Goal: Task Accomplishment & Management: Manage account settings

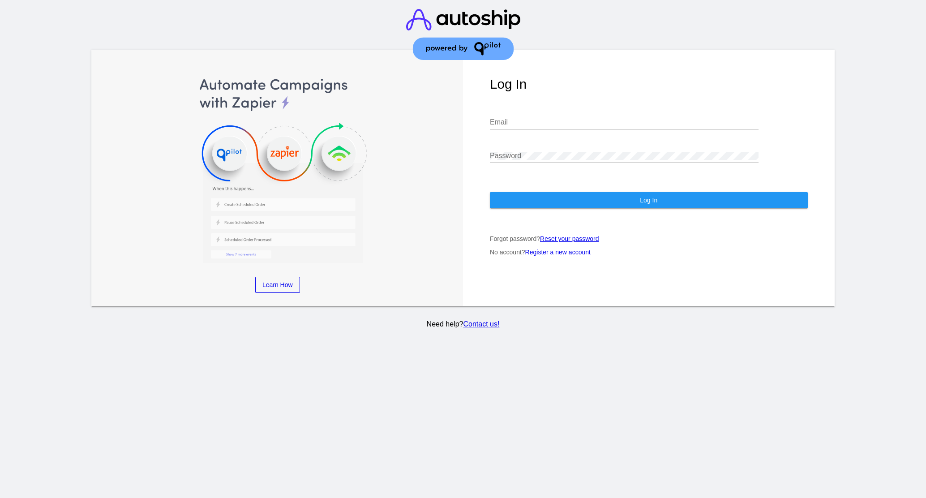
type input "[EMAIL_ADDRESS][DOMAIN_NAME]"
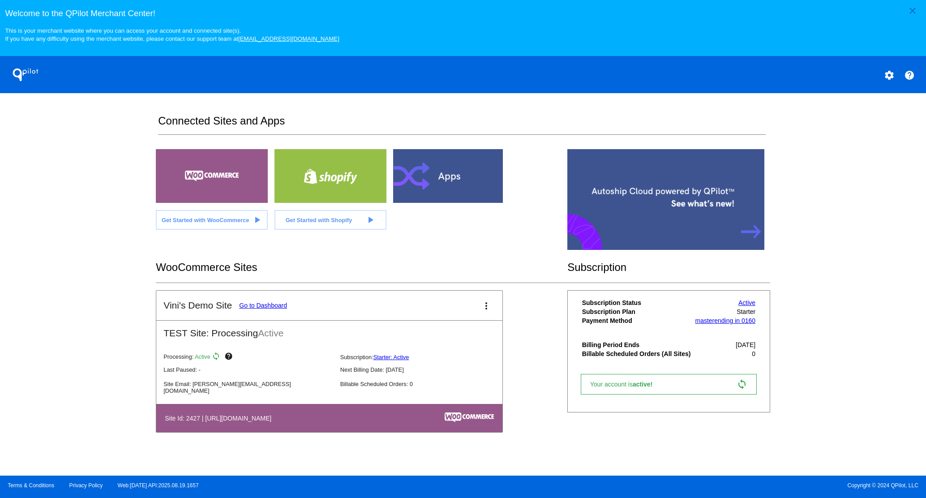
click at [269, 307] on link "Go to Dashboard" at bounding box center [263, 305] width 48 height 7
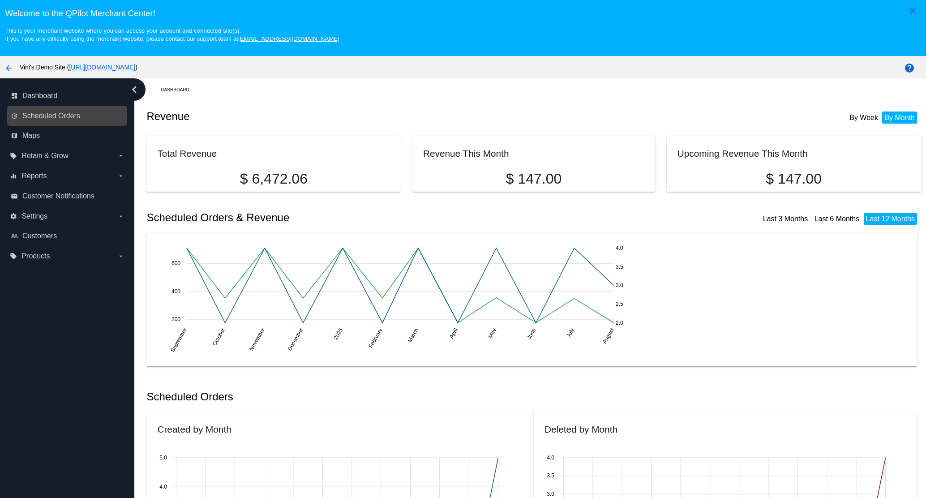
drag, startPoint x: 37, startPoint y: 108, endPoint x: 35, endPoint y: 121, distance: 12.7
click at [36, 111] on div "update Scheduled Orders" at bounding box center [67, 116] width 120 height 20
click at [42, 115] on span "Scheduled Orders" at bounding box center [51, 116] width 58 height 8
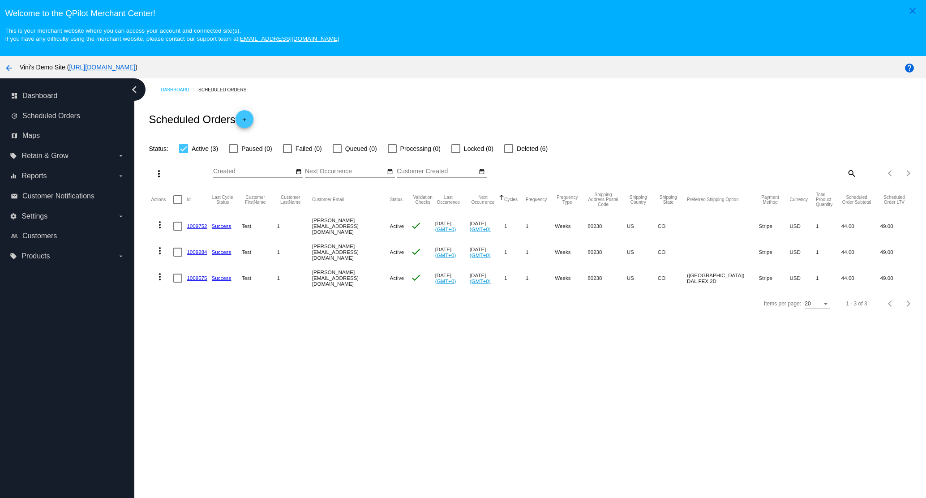
drag, startPoint x: 517, startPoint y: 77, endPoint x: 475, endPoint y: 90, distance: 43.7
click at [518, 73] on div "arrow_back Vini's Demo Site ( [URL][DOMAIN_NAME] ) help" at bounding box center [463, 67] width 926 height 22
click at [135, 71] on link "[URL][DOMAIN_NAME]" at bounding box center [102, 67] width 66 height 7
click at [80, 117] on span "Scheduled Orders" at bounding box center [51, 116] width 58 height 8
click at [51, 118] on span "Scheduled Orders" at bounding box center [51, 116] width 58 height 8
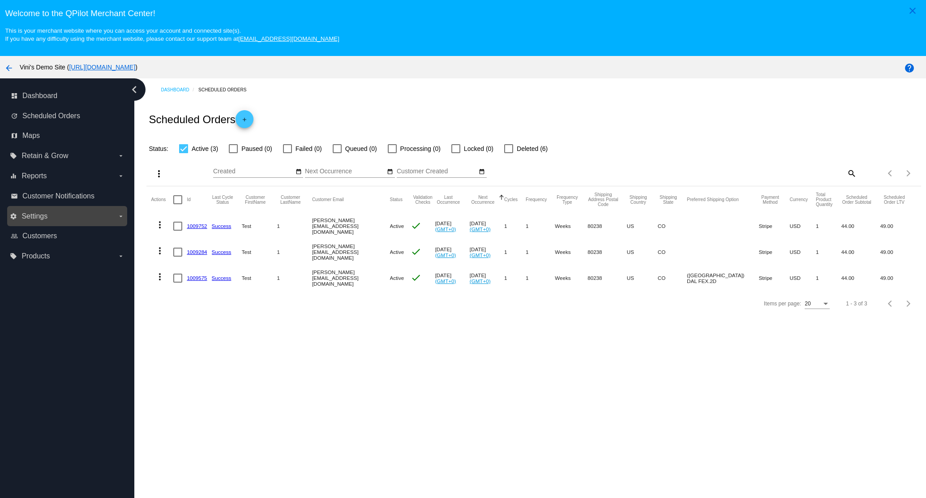
click at [47, 214] on span "Settings" at bounding box center [34, 216] width 26 height 8
click at [0, 0] on input "settings Settings arrow_drop_down" at bounding box center [0, 0] width 0 height 0
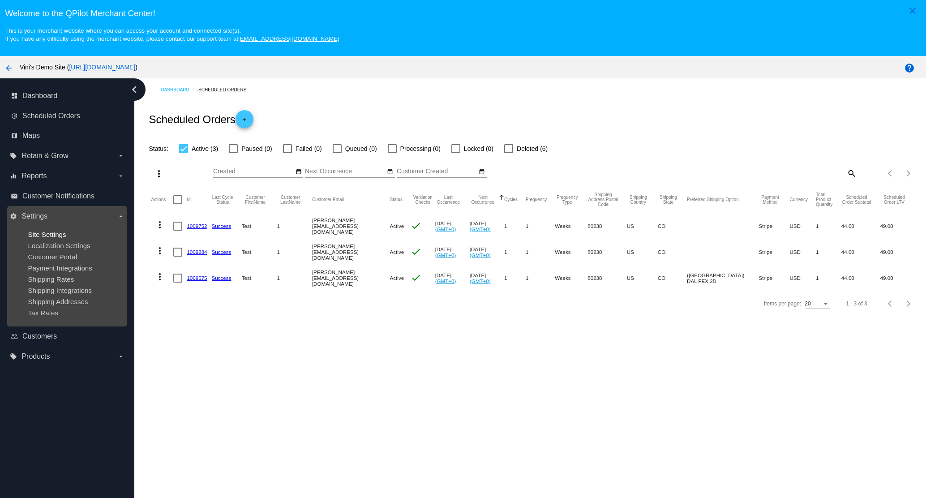
click at [55, 235] on span "Site Settings" at bounding box center [47, 235] width 38 height 8
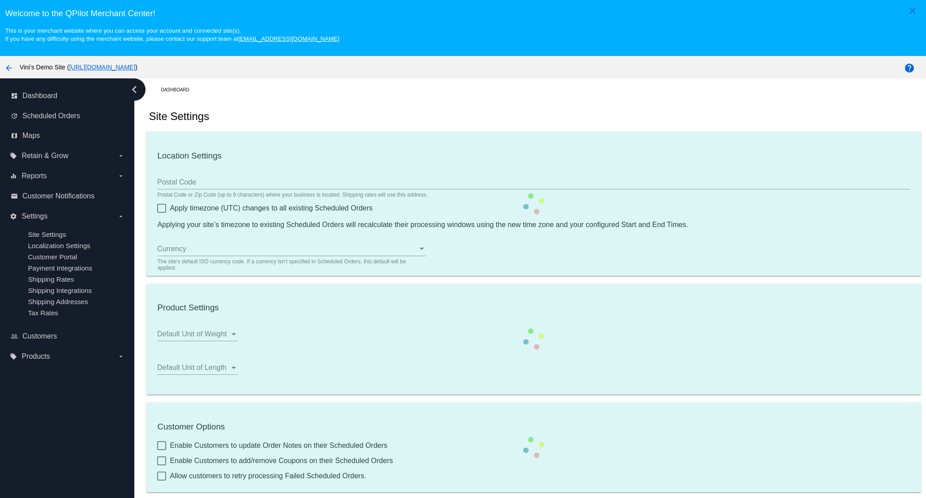
type input "00:00"
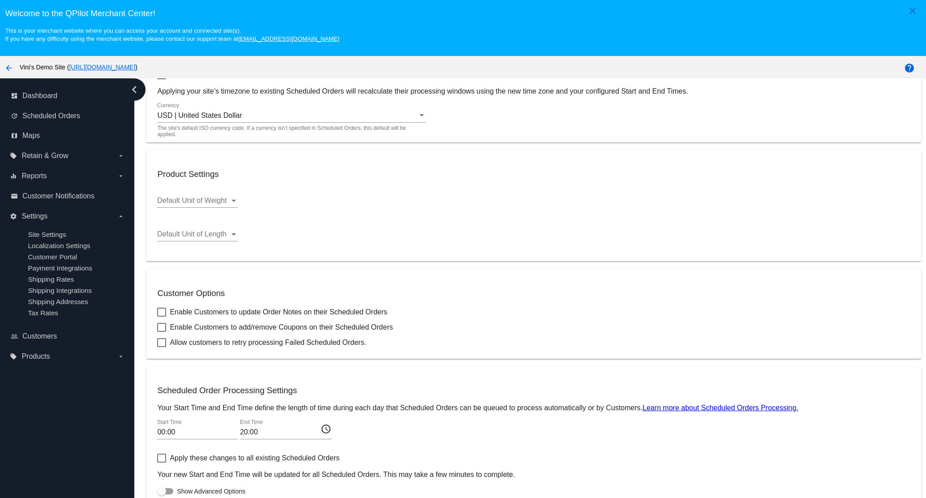
scroll to position [56, 0]
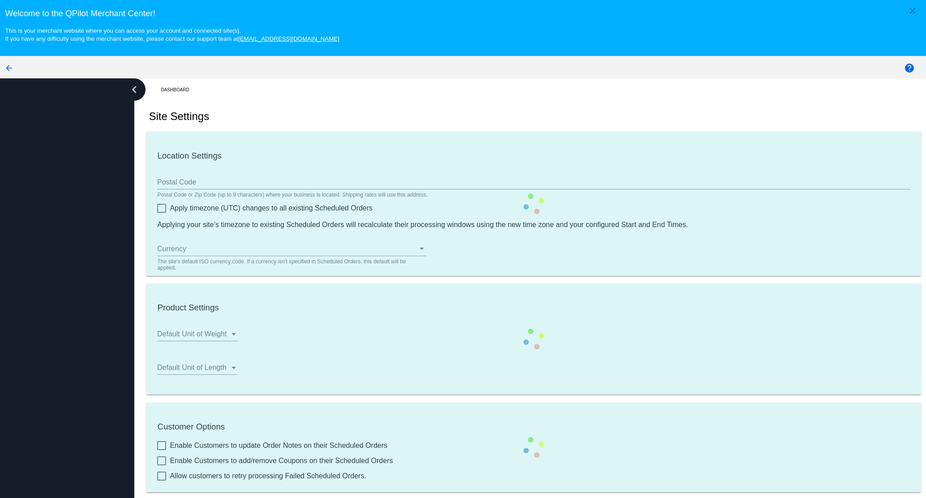
scroll to position [136, 0]
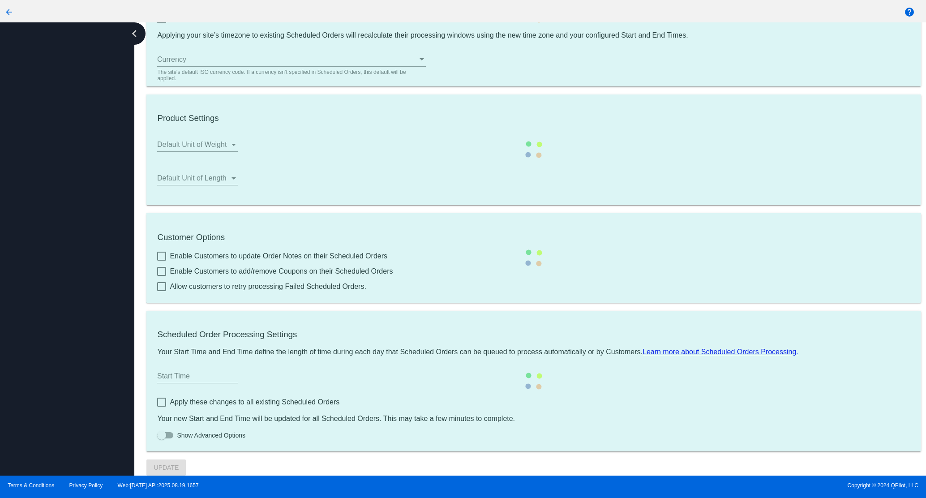
type input "00:00"
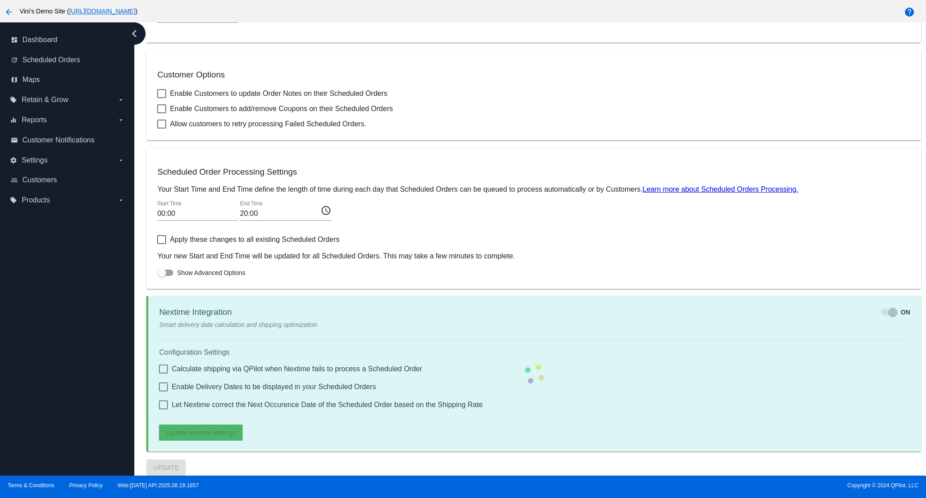
checkbox input "true"
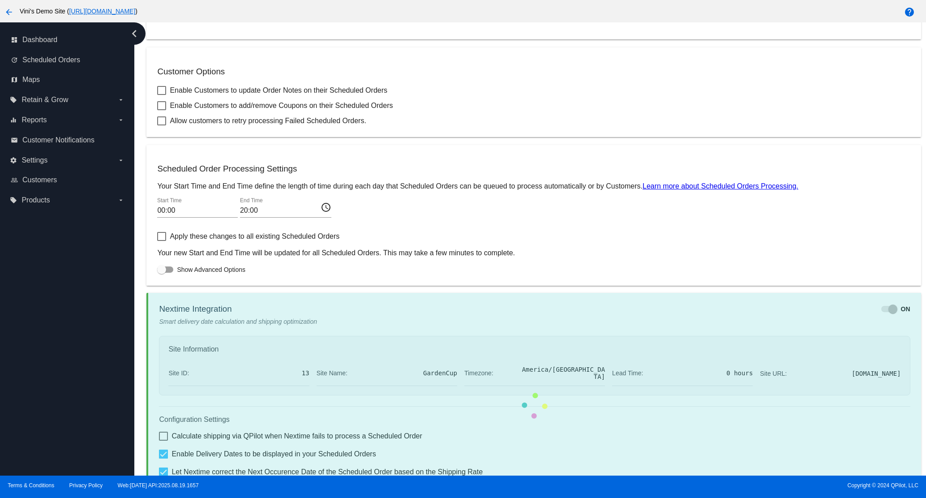
checkbox input "true"
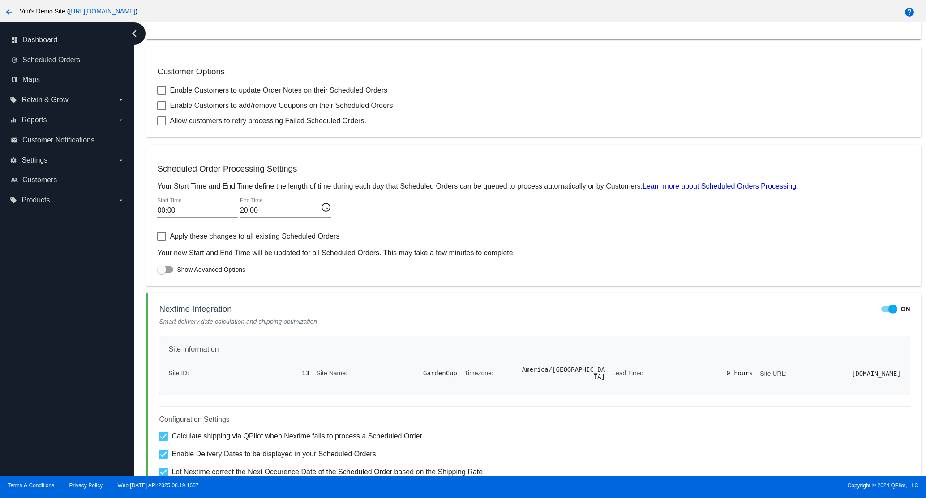
scroll to position [403, 0]
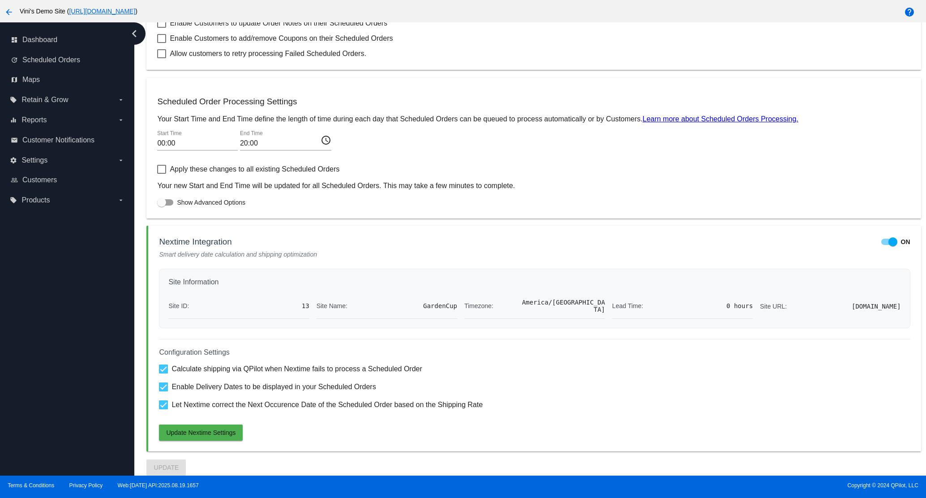
click at [200, 411] on div "Configuration Settings Calculate shipping via QPilot when Nextime fails to proc…" at bounding box center [534, 390] width 751 height 102
click at [214, 404] on span "Let Nextime correct the Next Occurence Date of the Scheduled Order based on the…" at bounding box center [326, 404] width 311 height 11
click at [163, 409] on input "Let Nextime correct the Next Occurence Date of the Scheduled Order based on the…" at bounding box center [163, 409] width 0 height 0
click at [215, 437] on button "Update Nextime Settings" at bounding box center [201, 432] width 84 height 16
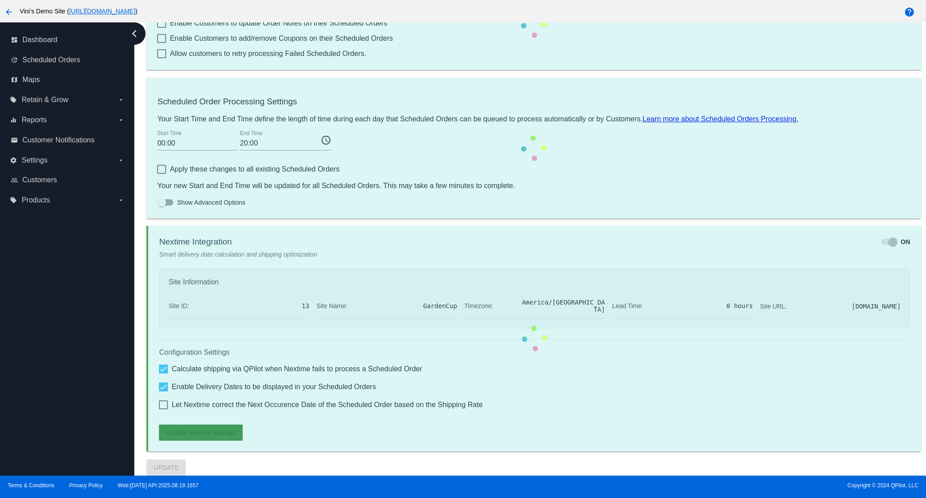
scroll to position [369, 0]
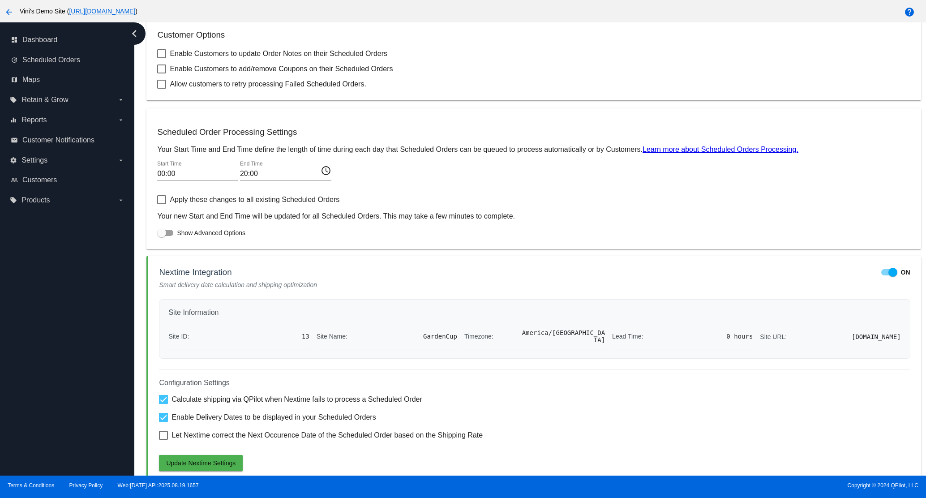
click at [284, 441] on span "Let Nextime correct the Next Occurence Date of the Scheduled Order based on the…" at bounding box center [326, 435] width 311 height 11
click at [163, 440] on input "Let Nextime correct the Next Occurence Date of the Scheduled Order based on the…" at bounding box center [163, 440] width 0 height 0
checkbox input "true"
click at [218, 470] on button "Update Nextime Settings" at bounding box center [201, 463] width 84 height 16
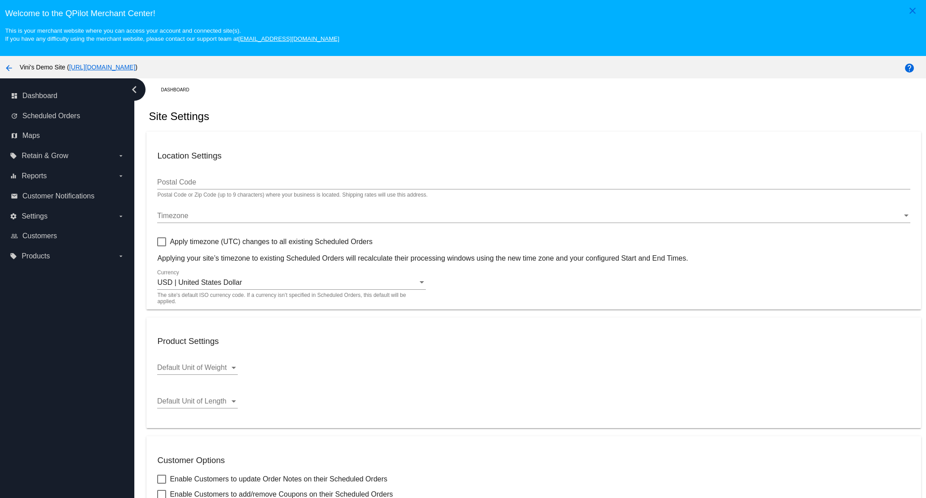
scroll to position [56, 0]
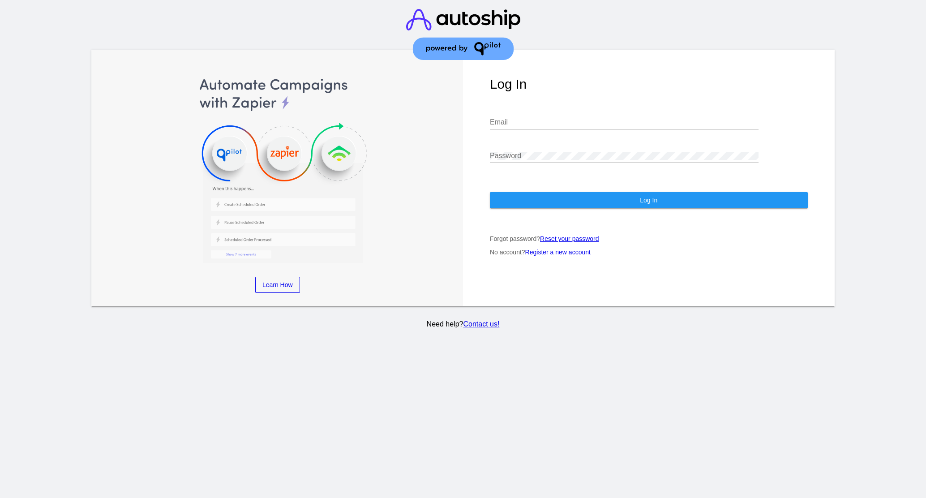
type input "[EMAIL_ADDRESS][DOMAIN_NAME]"
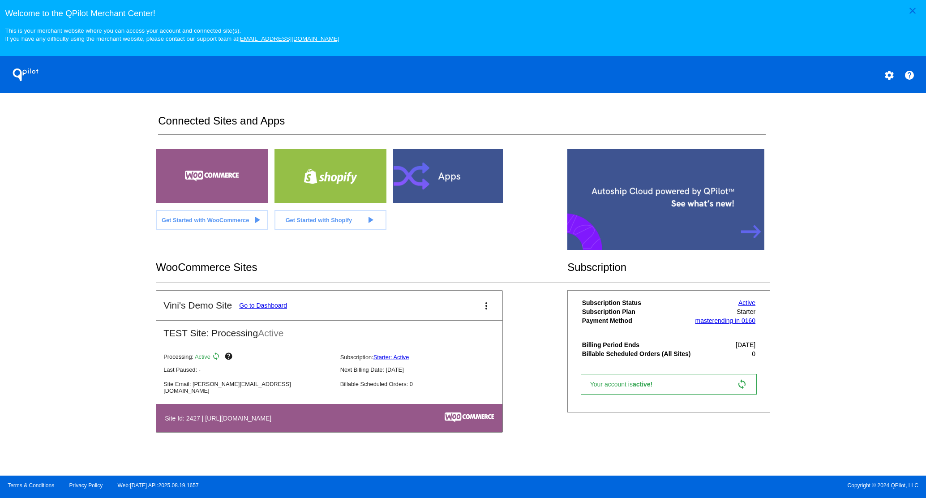
click at [394, 261] on div "WooCommerce Sites" at bounding box center [361, 267] width 411 height 30
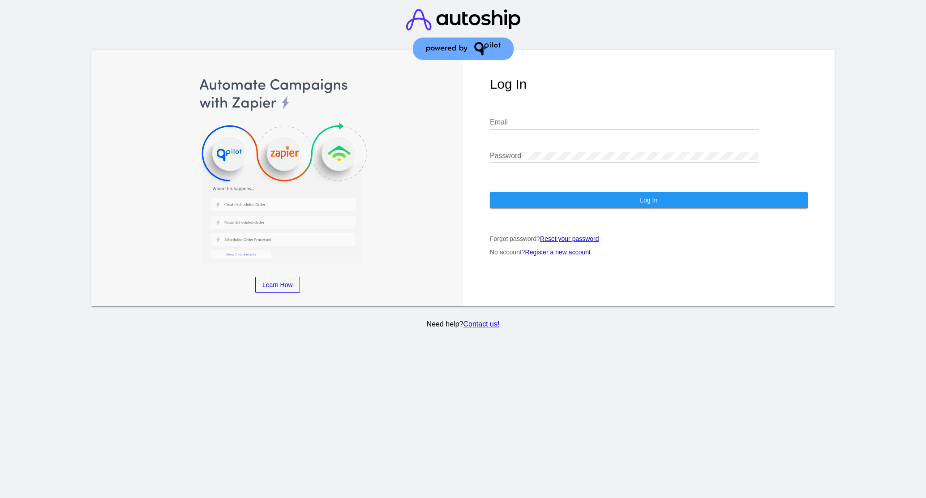
type input "[EMAIL_ADDRESS][DOMAIN_NAME]"
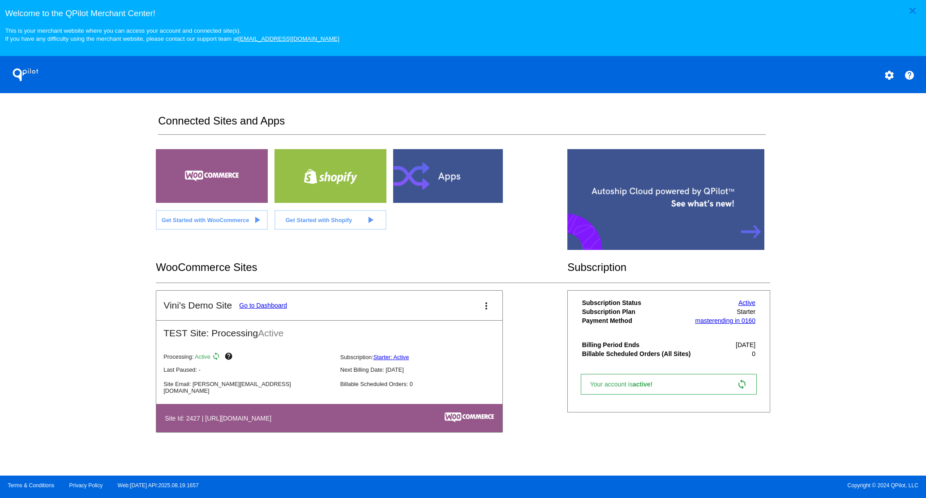
click at [273, 308] on link "Go to Dashboard" at bounding box center [263, 305] width 48 height 7
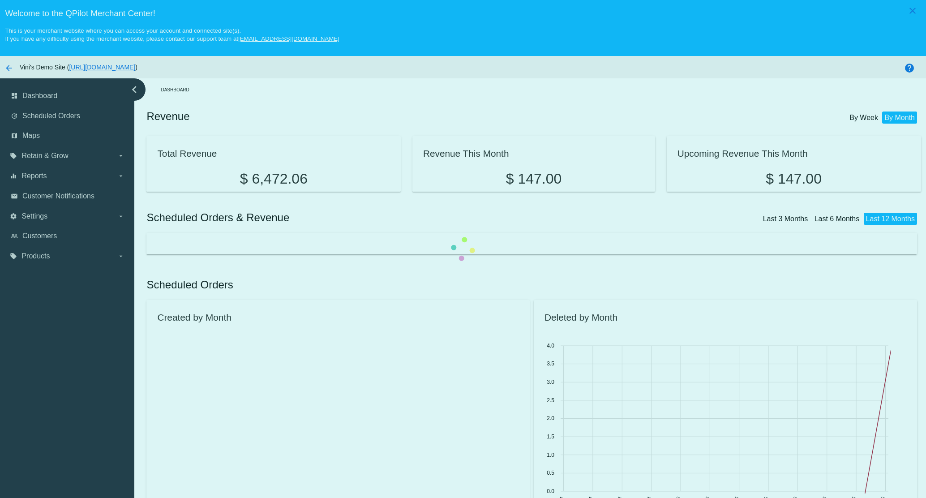
click at [225, 233] on div at bounding box center [533, 243] width 774 height 21
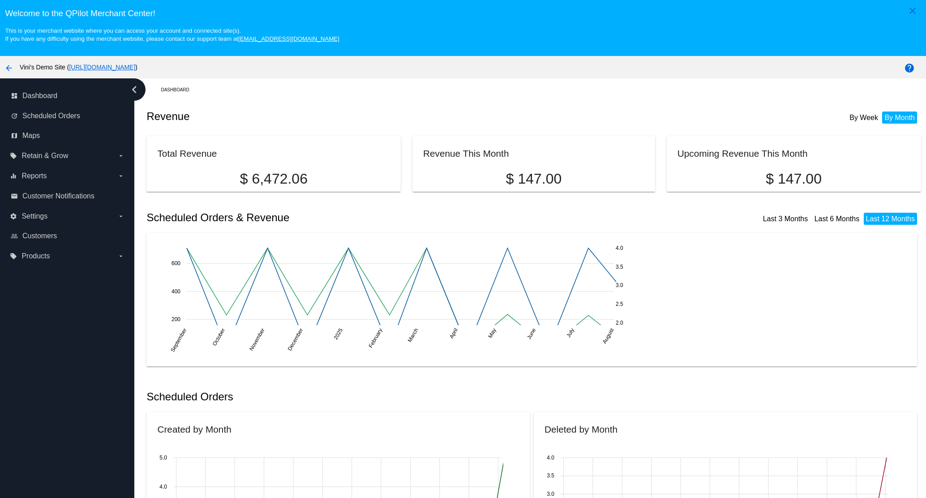
click at [135, 67] on link "[URL][DOMAIN_NAME]" at bounding box center [102, 67] width 66 height 7
